Goal: Task Accomplishment & Management: Use online tool/utility

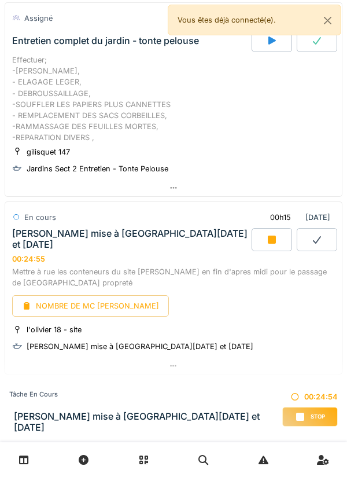
scroll to position [229, 0]
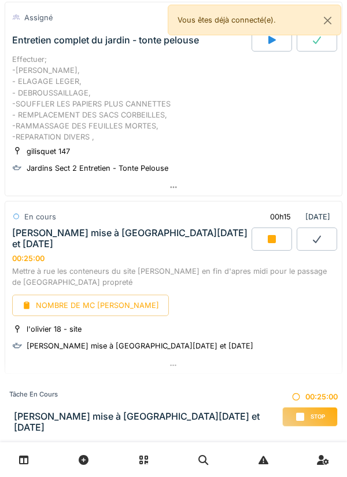
click at [102, 268] on div "NOMBRE DE MC [PERSON_NAME]" at bounding box center [90, 305] width 157 height 21
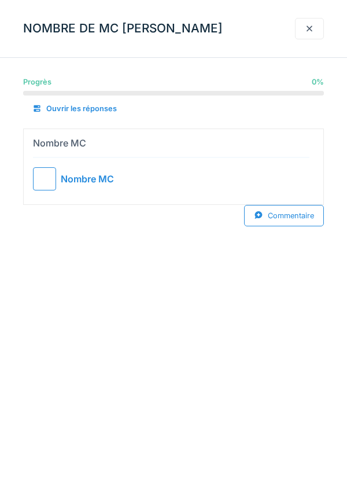
click at [47, 177] on div at bounding box center [44, 178] width 23 height 23
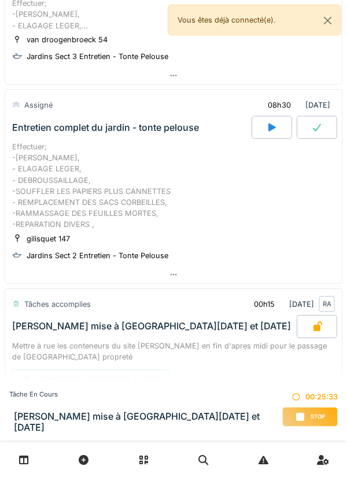
scroll to position [141, 0]
click at [275, 131] on icon at bounding box center [272, 127] width 12 height 9
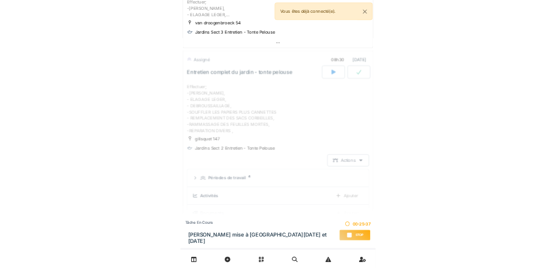
scroll to position [184, 0]
